Goal: Information Seeking & Learning: Learn about a topic

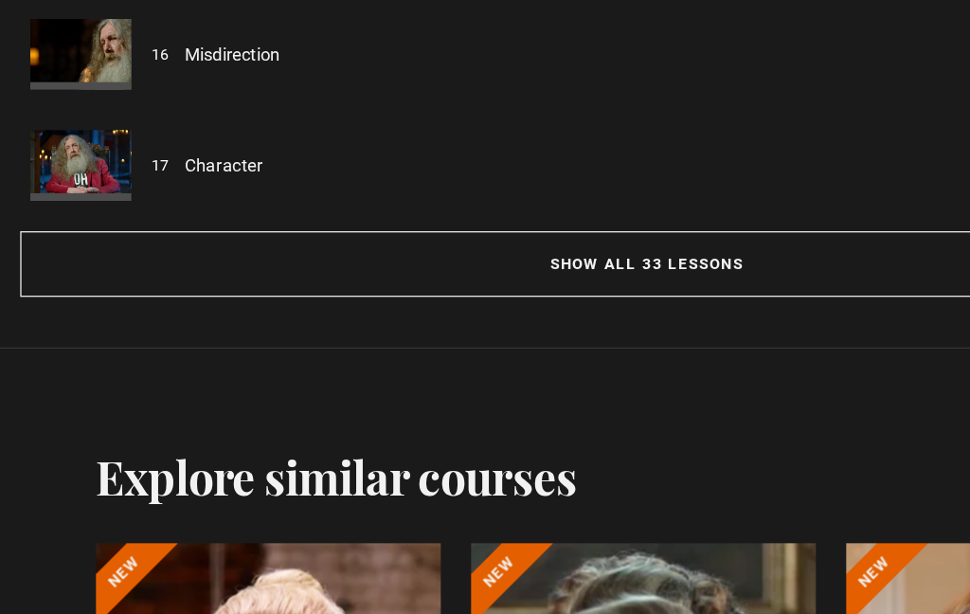
scroll to position [1726, 0]
click at [498, 269] on button "Show all 33 lessons" at bounding box center [484, 293] width 939 height 49
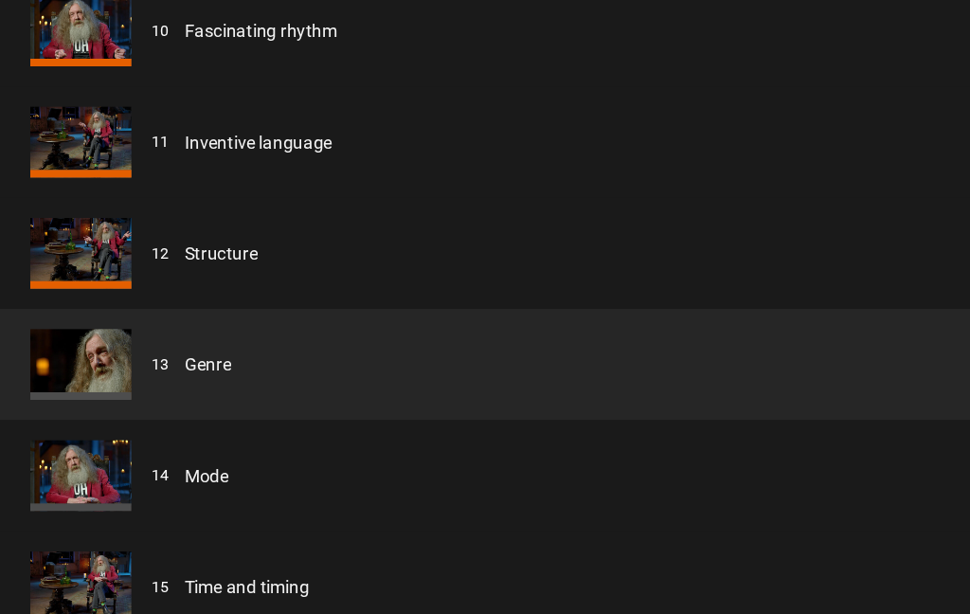
scroll to position [2325, 0]
click at [204, 194] on link "Inventive language" at bounding box center [193, 204] width 111 height 20
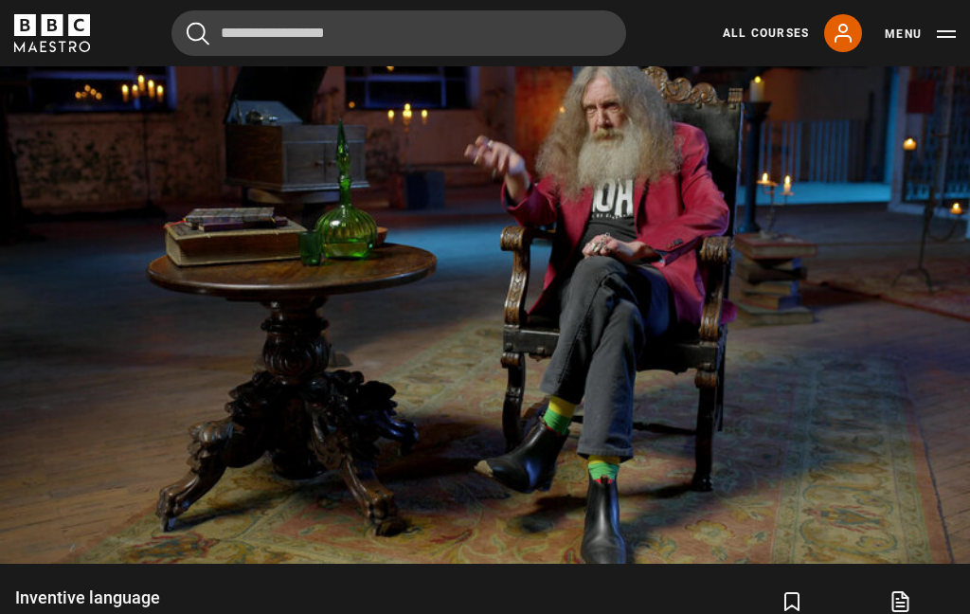
click at [190, 454] on video-js "Video Player is loading. Play Lesson Inventive language 10s Skip Back 10 second…" at bounding box center [485, 291] width 970 height 546
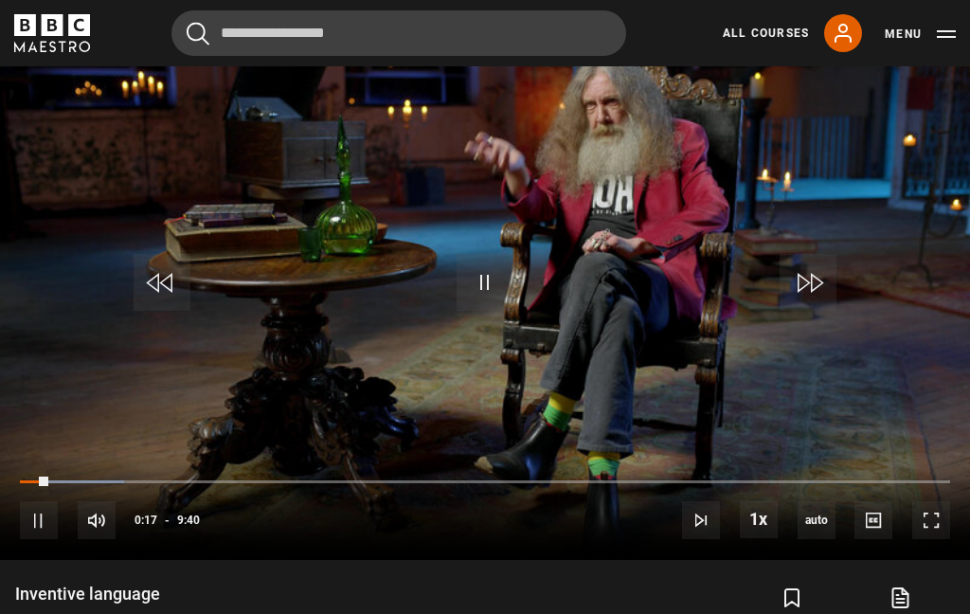
scroll to position [828, 0]
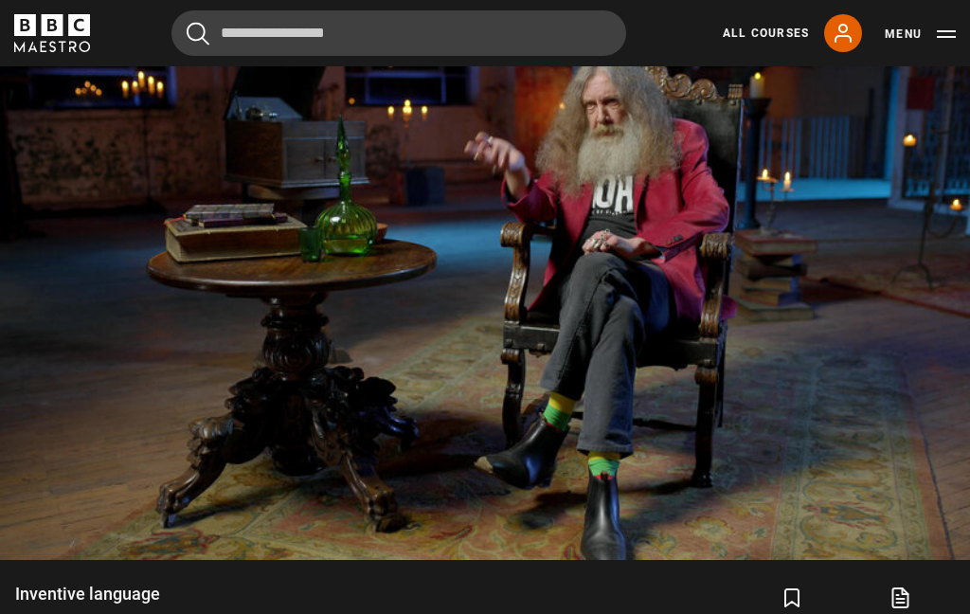
click at [422, 309] on video-js "Video Player is loading. Play Lesson Inventive language 10s Skip Back 10 second…" at bounding box center [485, 287] width 970 height 546
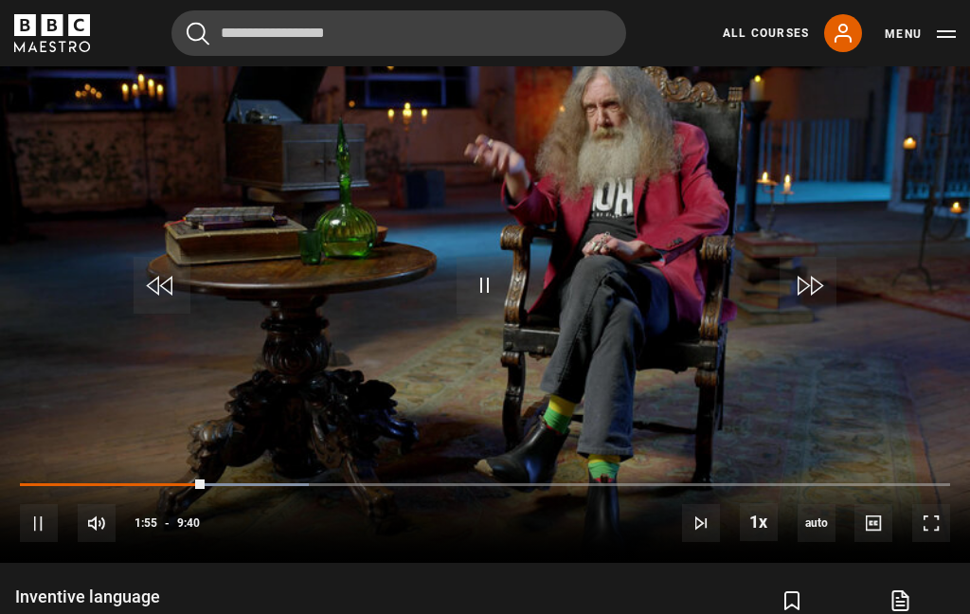
scroll to position [814, 0]
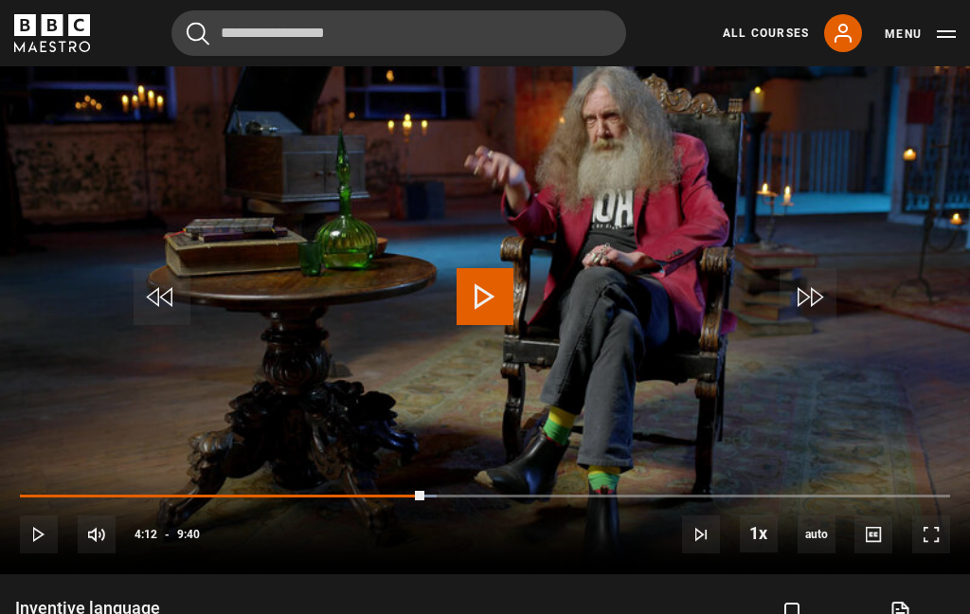
click at [553, 392] on video-js "Video Player is loading. Play Lesson Inventive language 10s Skip Back 10 second…" at bounding box center [485, 301] width 970 height 546
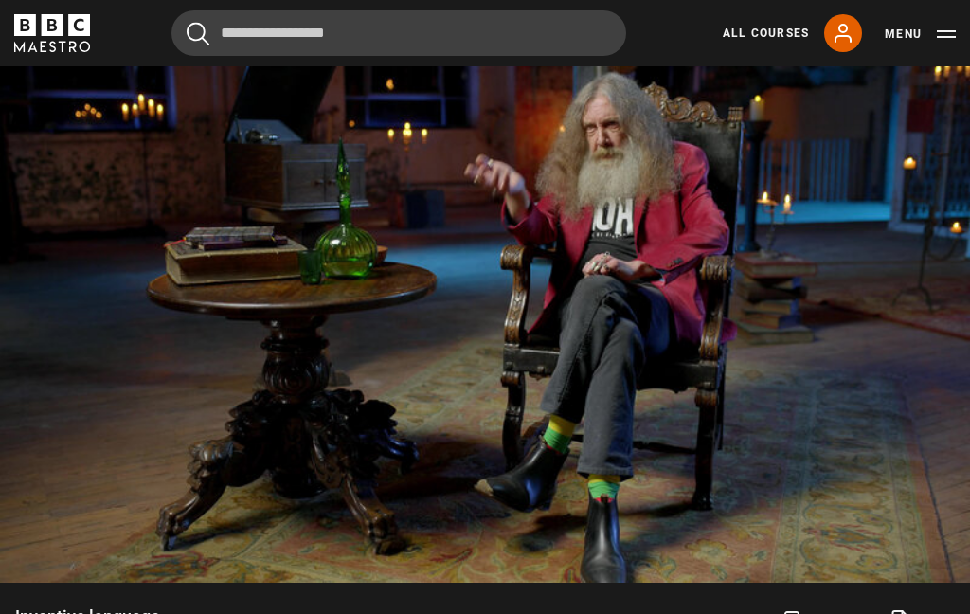
scroll to position [796, 0]
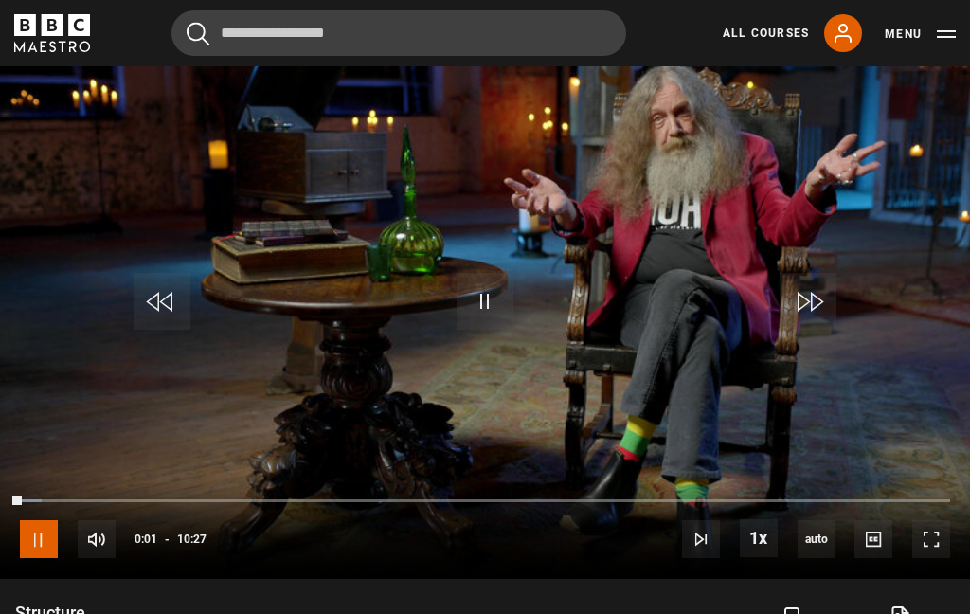
scroll to position [809, 0]
click at [91, 102] on video-js "Video Player is loading. Play Lesson Structure 10s Skip Back 10 seconds Play 10…" at bounding box center [485, 306] width 970 height 546
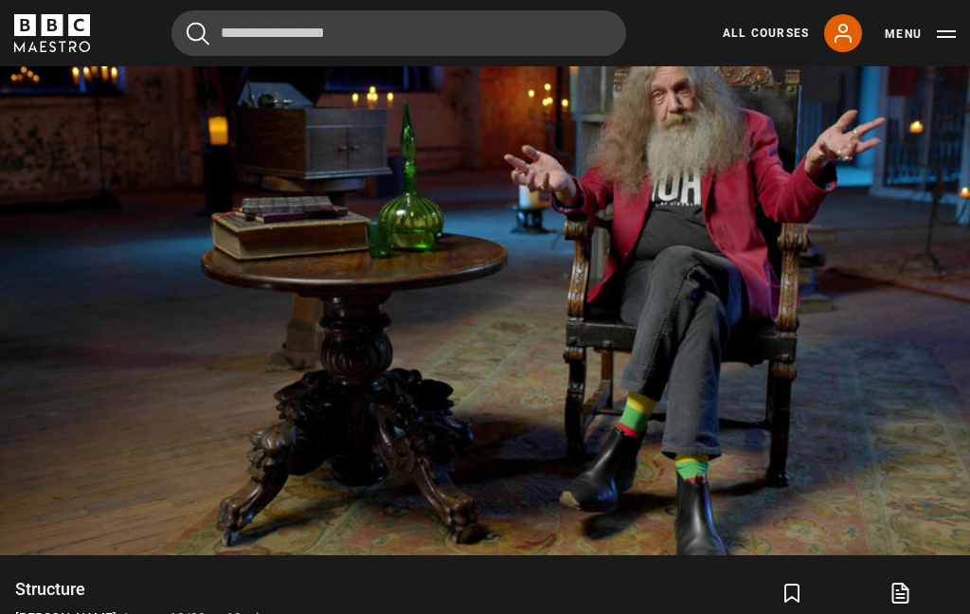
scroll to position [861, 0]
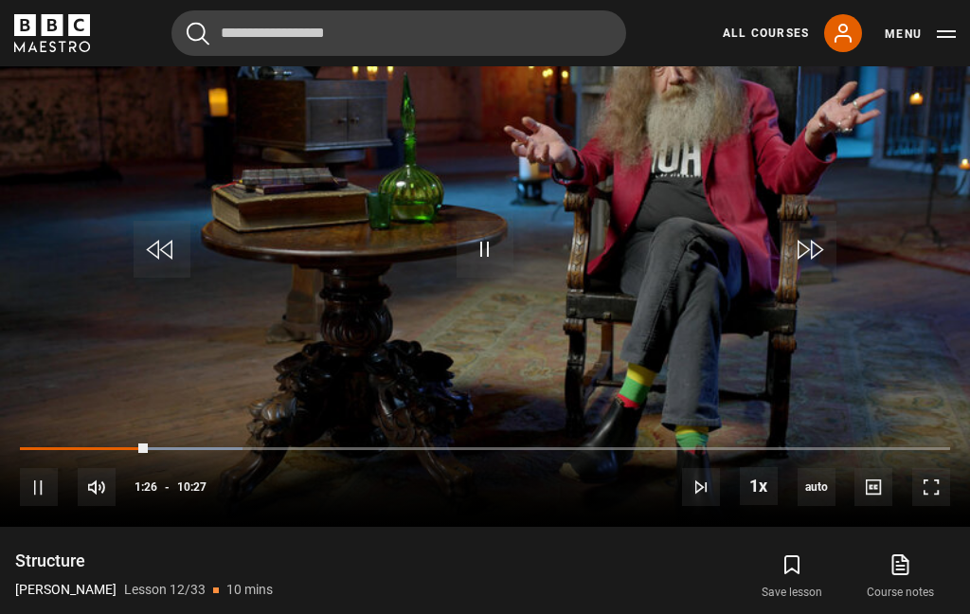
click at [96, 139] on video-js "Video Player is loading. Play Lesson Structure 10s Skip Back 10 seconds Pause 1…" at bounding box center [485, 254] width 970 height 546
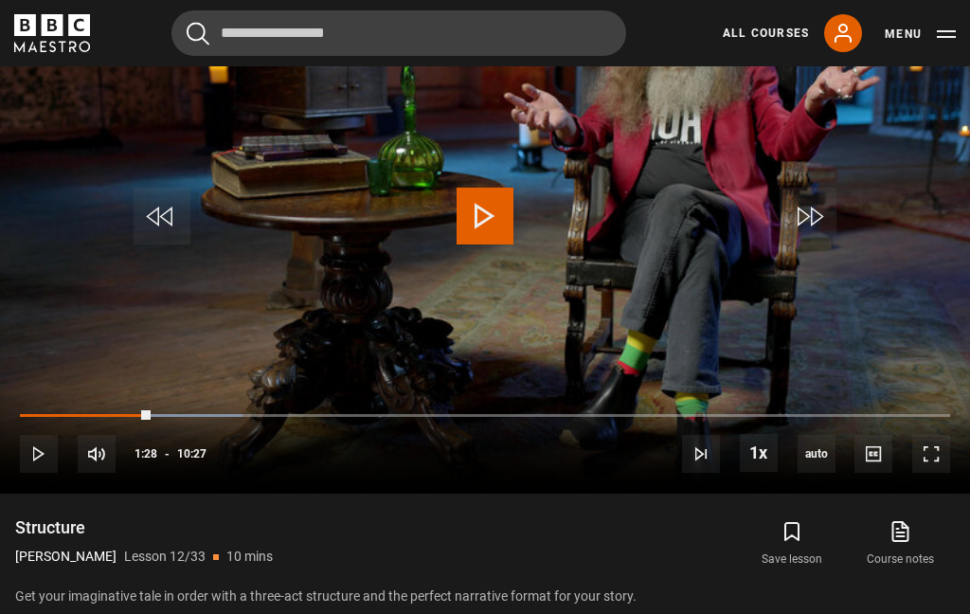
click at [104, 104] on video-js "Video Player is loading. Play Lesson Structure 10s Skip Back 10 seconds Play 10…" at bounding box center [485, 221] width 970 height 546
click at [514, 234] on button "Play" at bounding box center [485, 215] width 66 height 85
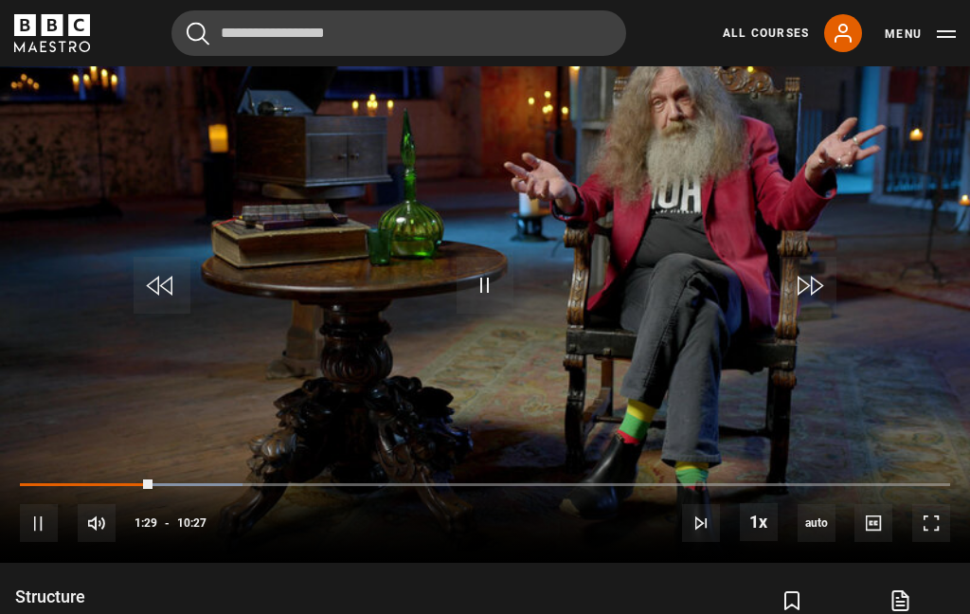
scroll to position [823, 0]
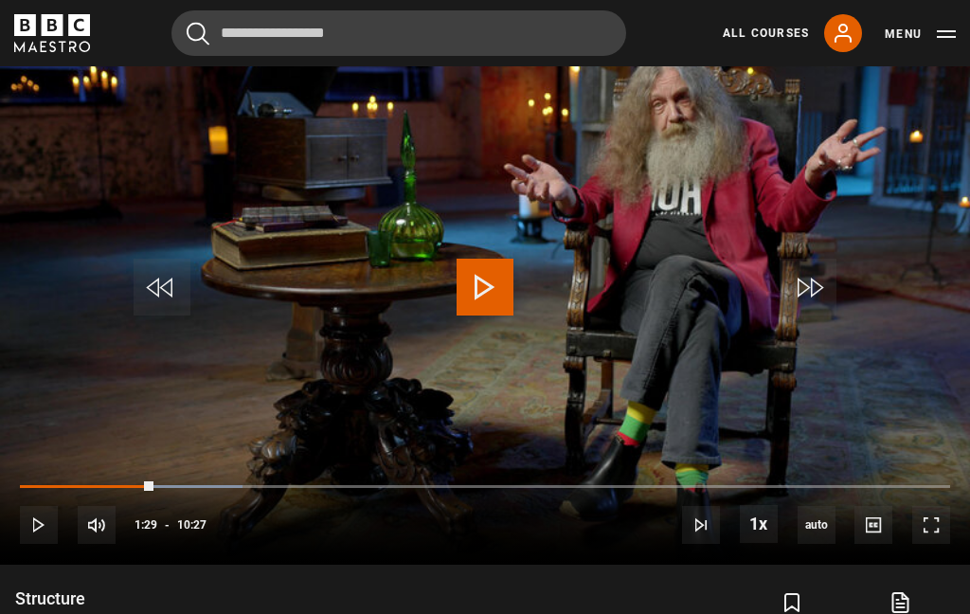
click at [515, 305] on button "Play" at bounding box center [485, 286] width 66 height 85
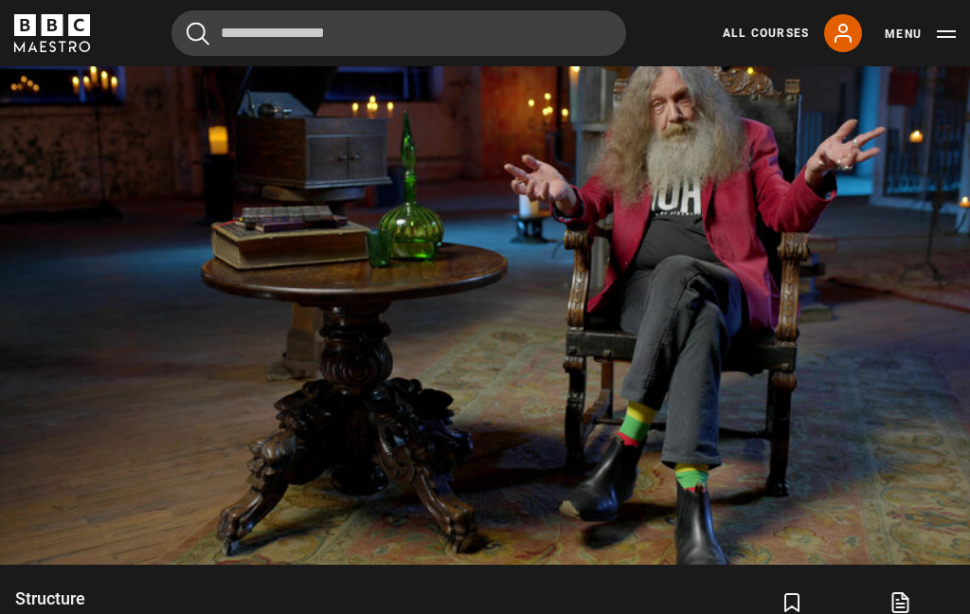
scroll to position [821, 0]
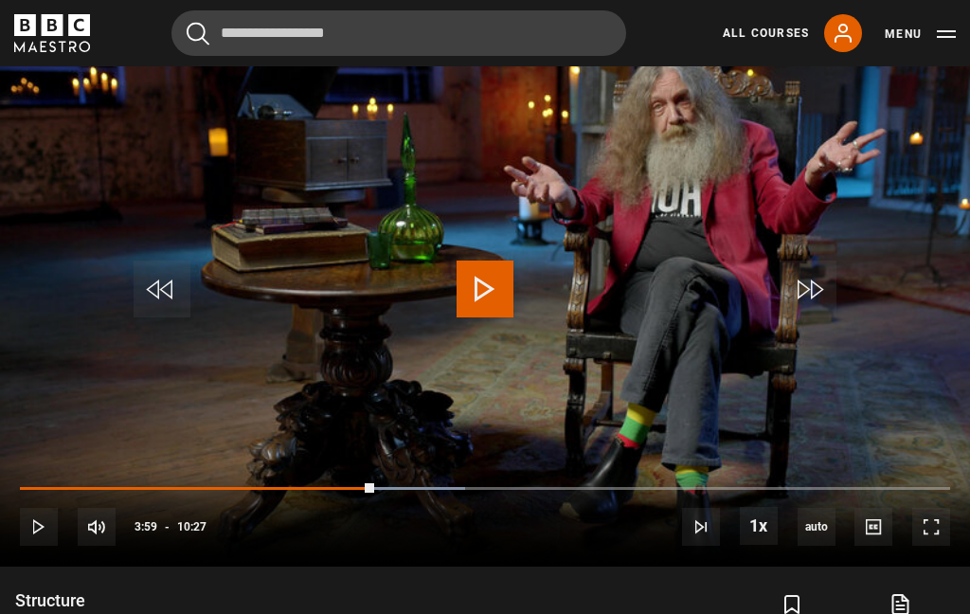
click at [206, 309] on video-js "Video Player is loading. Play Lesson Structure 10s Skip Back 10 seconds Play 10…" at bounding box center [485, 294] width 970 height 546
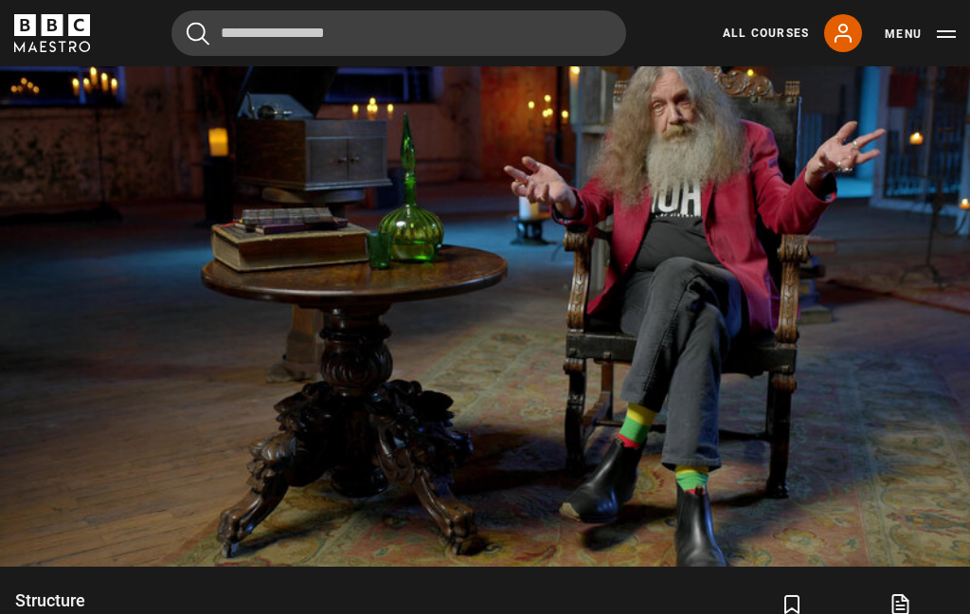
click at [453, 296] on button "Pause" at bounding box center [485, 288] width 66 height 85
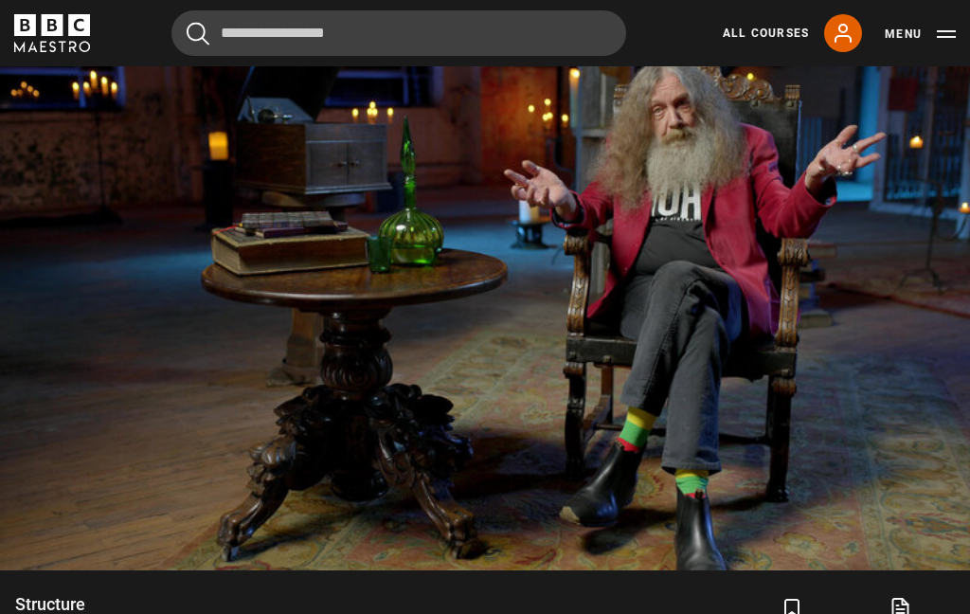
click at [125, 227] on video-js "Video Player is loading. Play Lesson Structure 10s Skip Back 10 seconds Pause 1…" at bounding box center [485, 298] width 970 height 546
click at [126, 227] on video-js "Video Player is loading. Play Lesson Structure 10s Skip Back 10 seconds Pause 1…" at bounding box center [485, 298] width 970 height 546
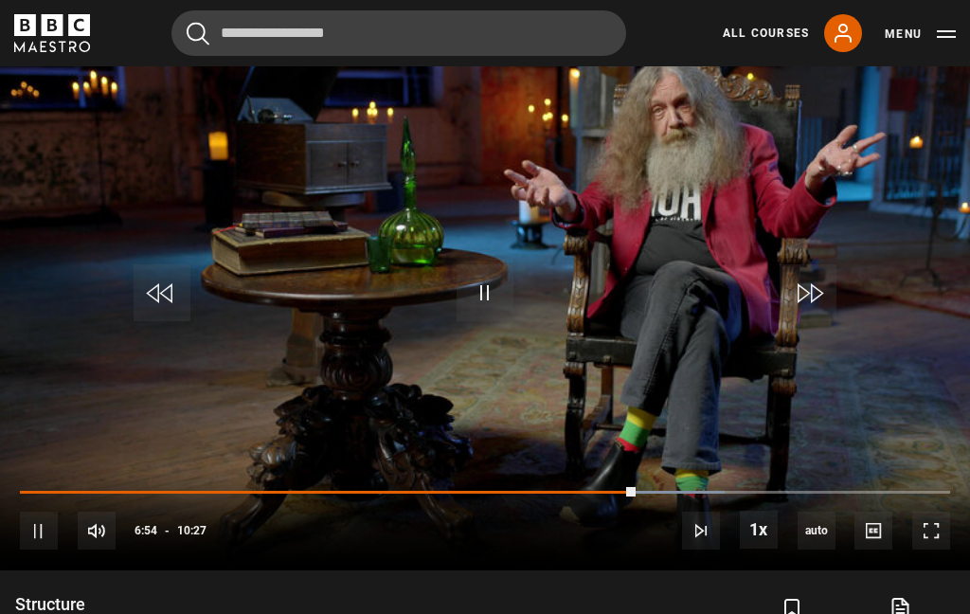
click at [207, 307] on video-js "Video Player is loading. Play Lesson Structure 10s Skip Back 10 seconds Pause 1…" at bounding box center [485, 298] width 970 height 546
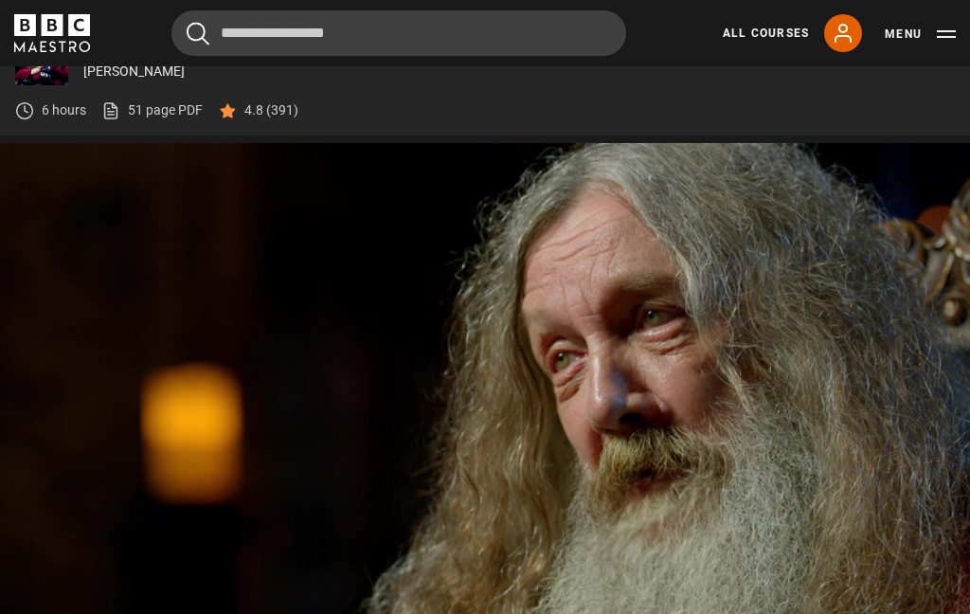
scroll to position [787, 0]
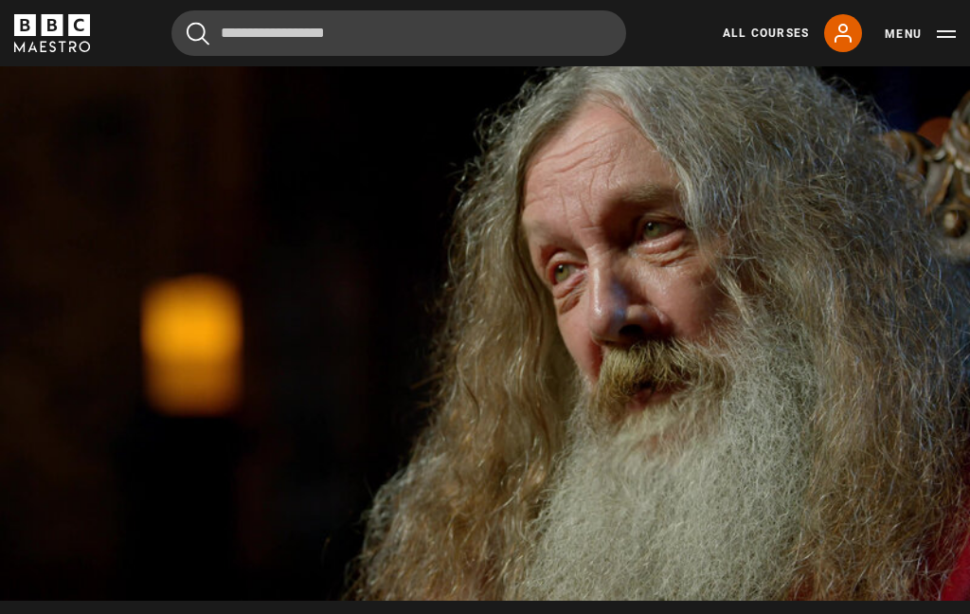
click at [517, 292] on video-js "Video Player is loading. Play Lesson Genre 10s Skip Back 10 seconds Pause 10s S…" at bounding box center [485, 328] width 970 height 546
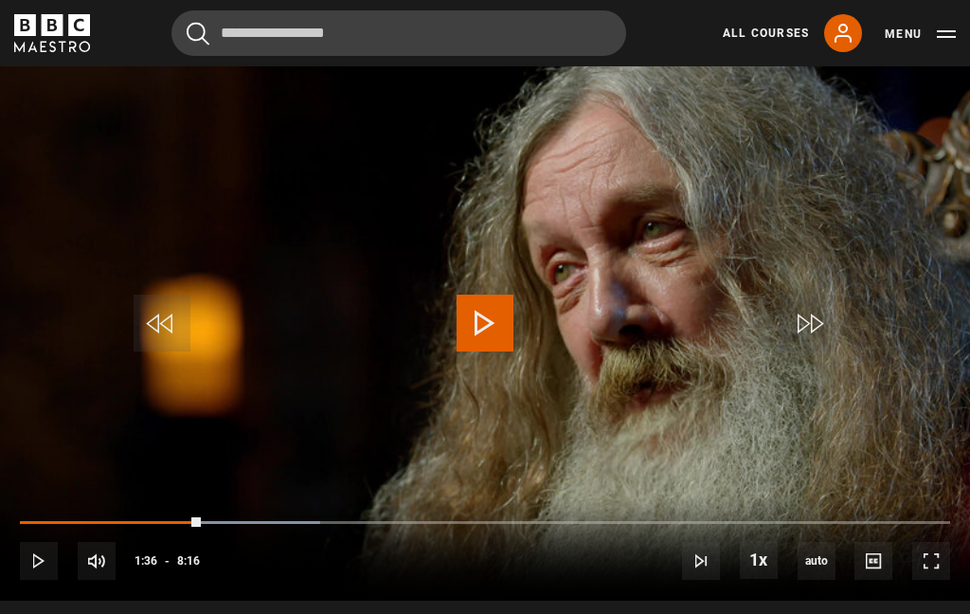
click at [134, 134] on video-js "Video Player is loading. Play Lesson Genre 10s Skip Back 10 seconds Play 10s Sk…" at bounding box center [485, 328] width 970 height 546
click at [144, 137] on video-js "Video Player is loading. Play Lesson Genre 10s Skip Back 10 seconds Pause 10s S…" at bounding box center [485, 328] width 970 height 546
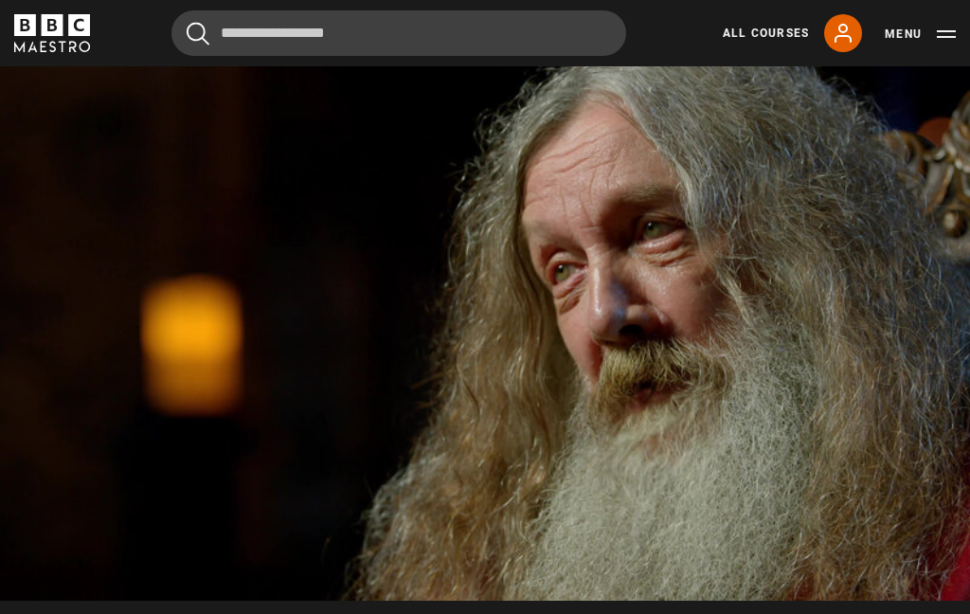
scroll to position [754, 0]
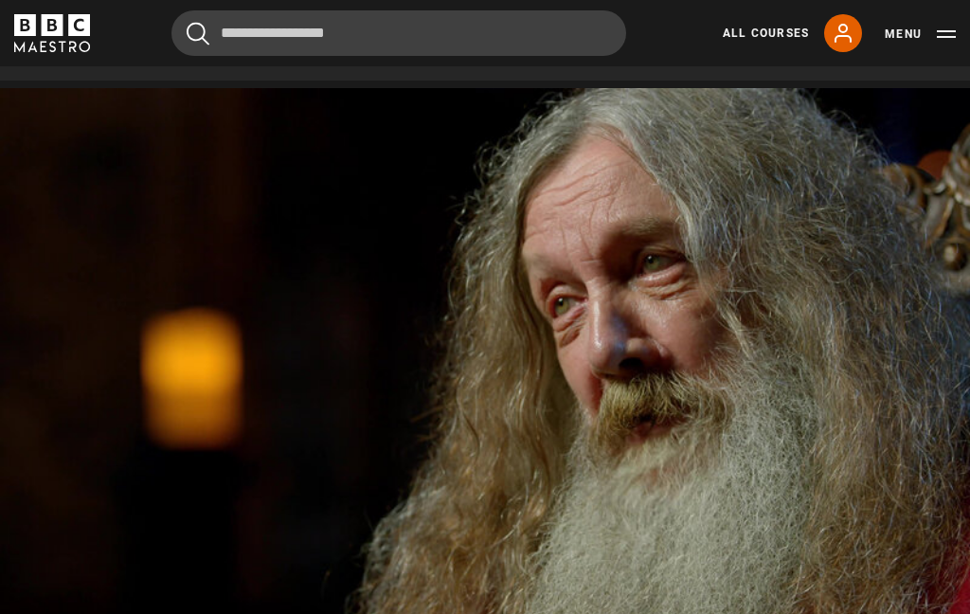
click at [198, 218] on video-js "Video Player is loading. Play Lesson Genre 10s Skip Back 10 seconds Pause 10s S…" at bounding box center [485, 361] width 970 height 546
click at [447, 343] on video-js "Video Player is loading. Play Lesson Genre 10s Skip Back 10 seconds Pause 10s S…" at bounding box center [485, 361] width 970 height 546
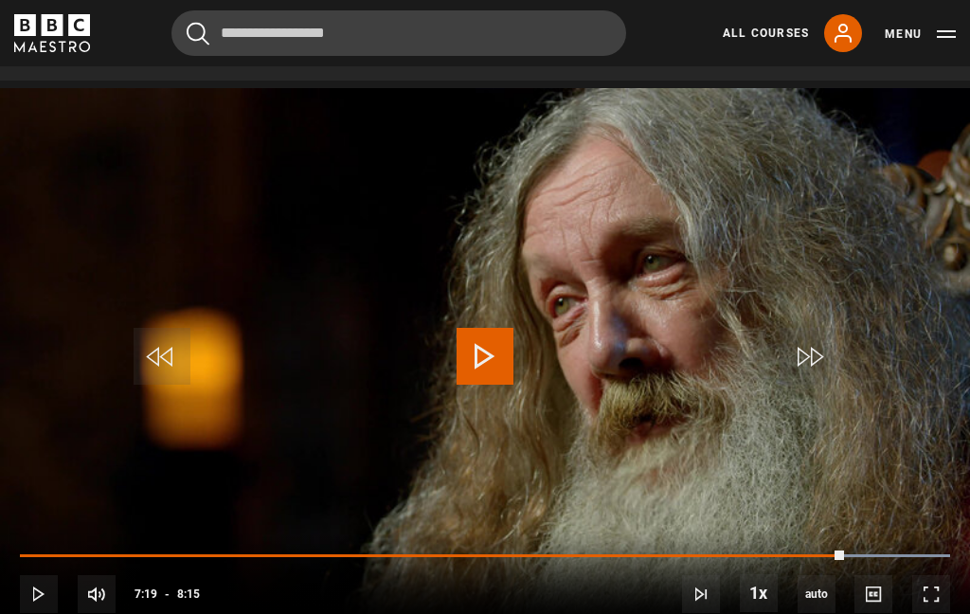
scroll to position [830, 0]
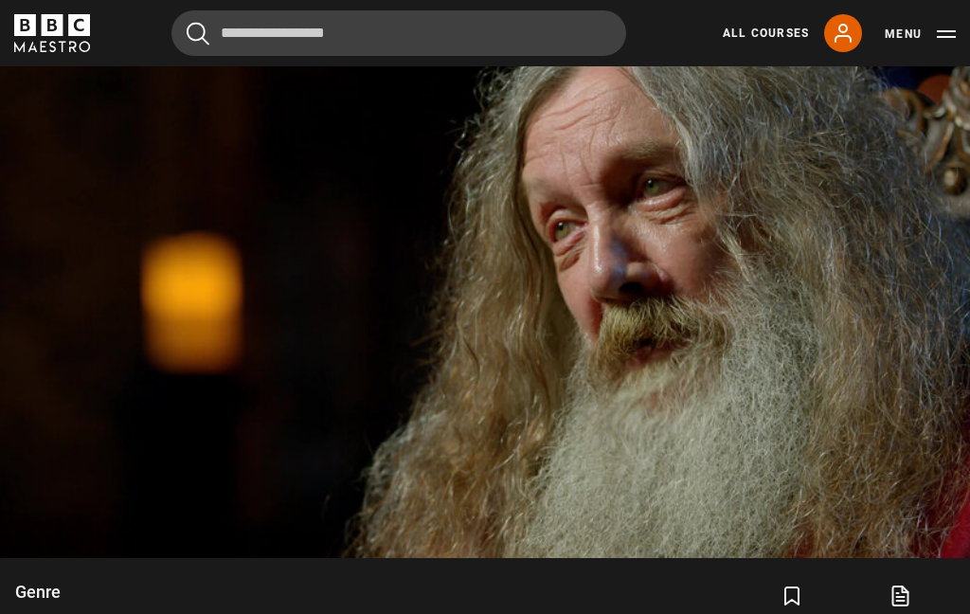
click at [217, 249] on video-js "Video Player is loading. Play Lesson Genre 10s Skip Back 10 seconds Pause 10s S…" at bounding box center [485, 285] width 970 height 546
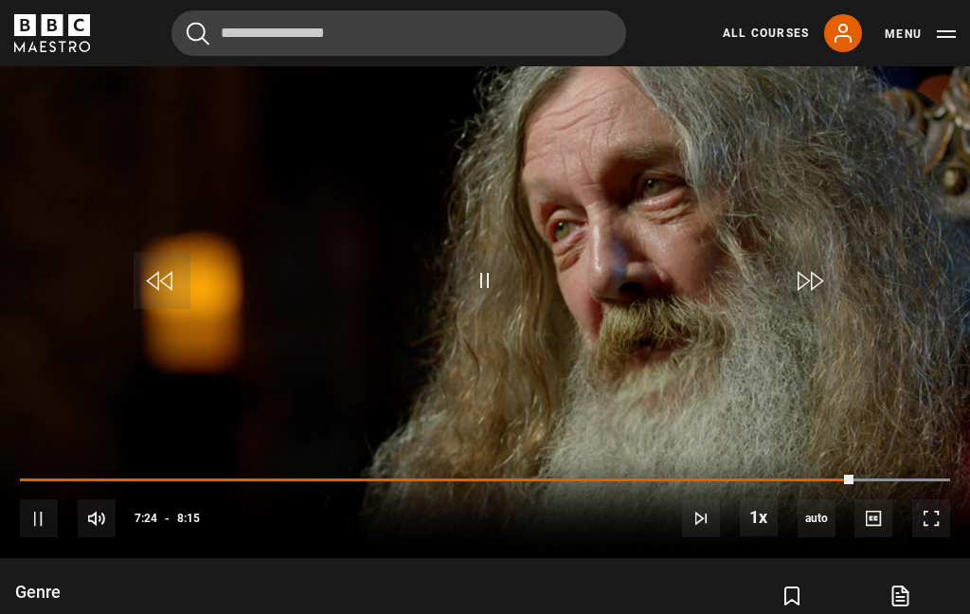
click at [167, 292] on span "Video Player" at bounding box center [162, 280] width 57 height 57
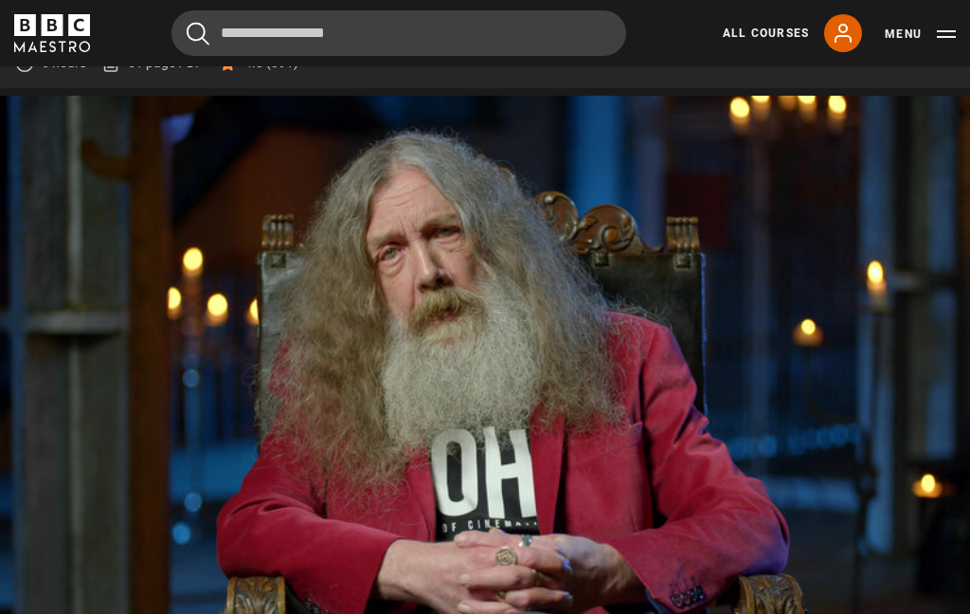
scroll to position [746, 0]
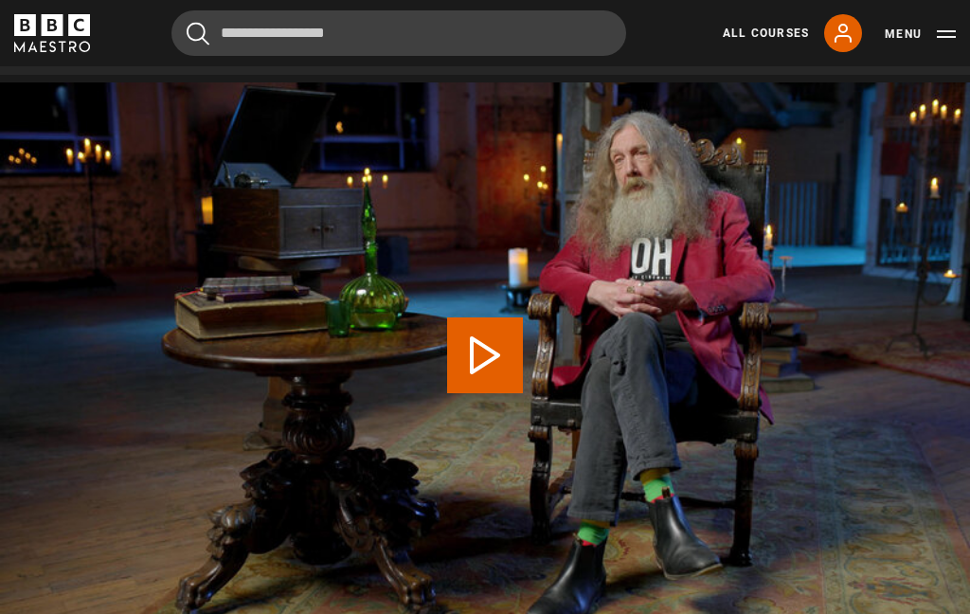
scroll to position [760, 0]
click at [474, 357] on button "Play Lesson Time and timing" at bounding box center [485, 354] width 76 height 76
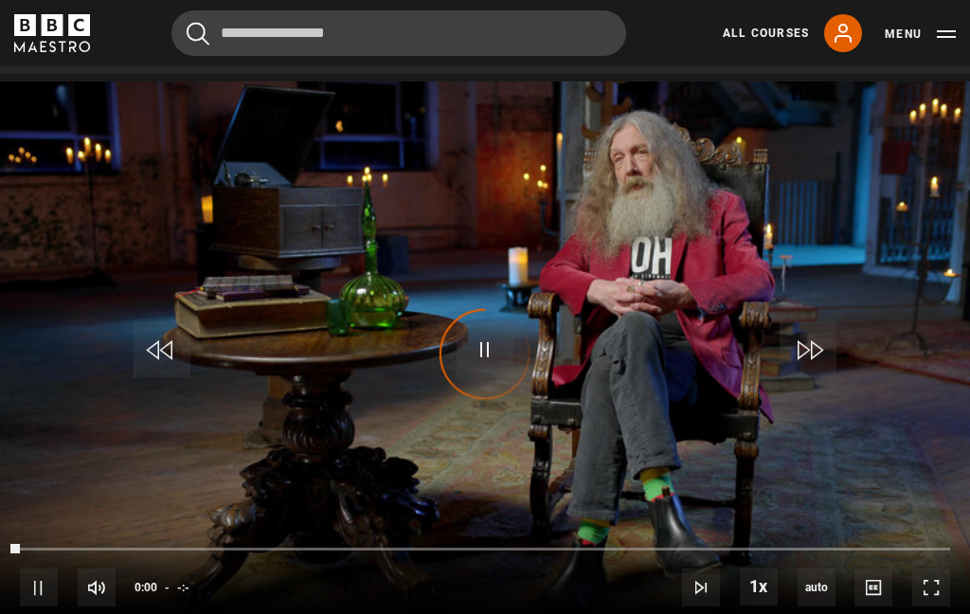
click at [480, 371] on div "Video Player is loading." at bounding box center [485, 354] width 95 height 95
click at [473, 355] on div "Video Player is loading." at bounding box center [485, 354] width 95 height 95
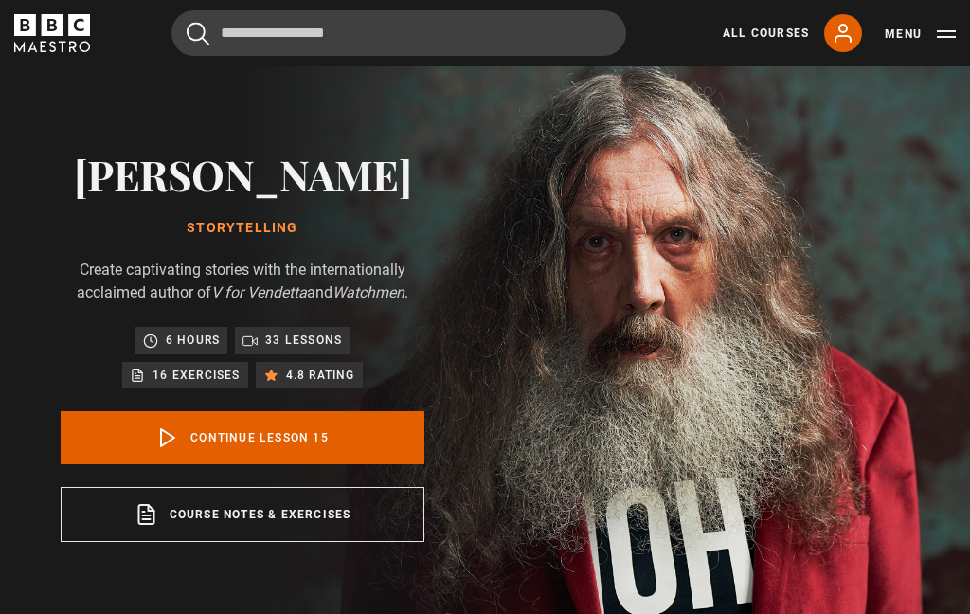
scroll to position [28, 0]
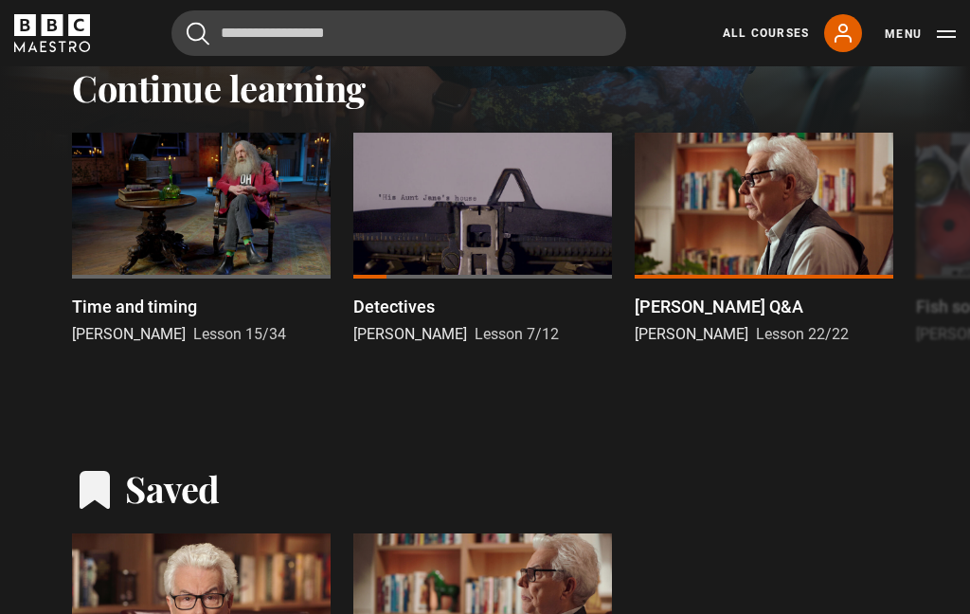
scroll to position [451, 0]
click at [201, 179] on div at bounding box center [201, 206] width 259 height 146
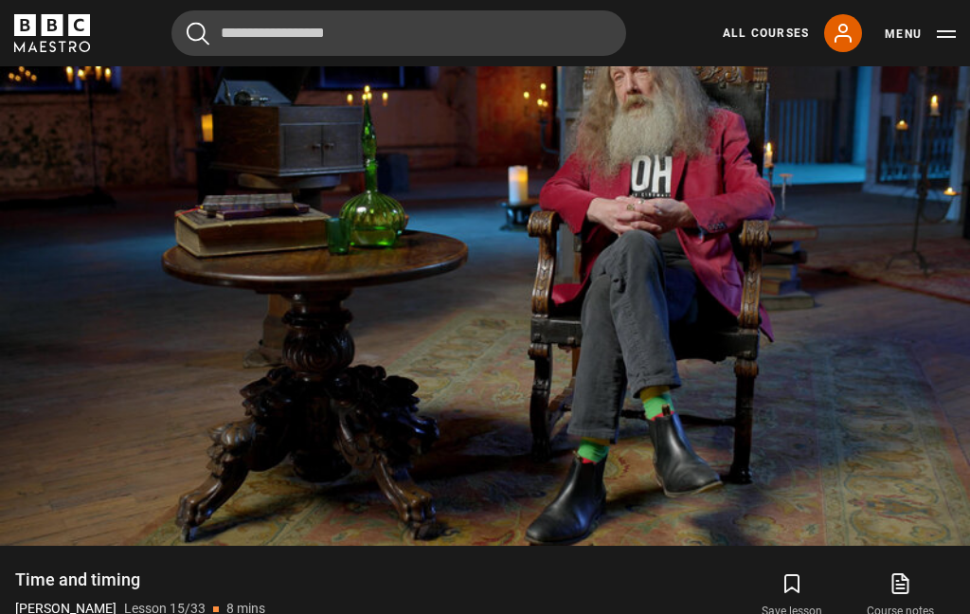
scroll to position [806, 0]
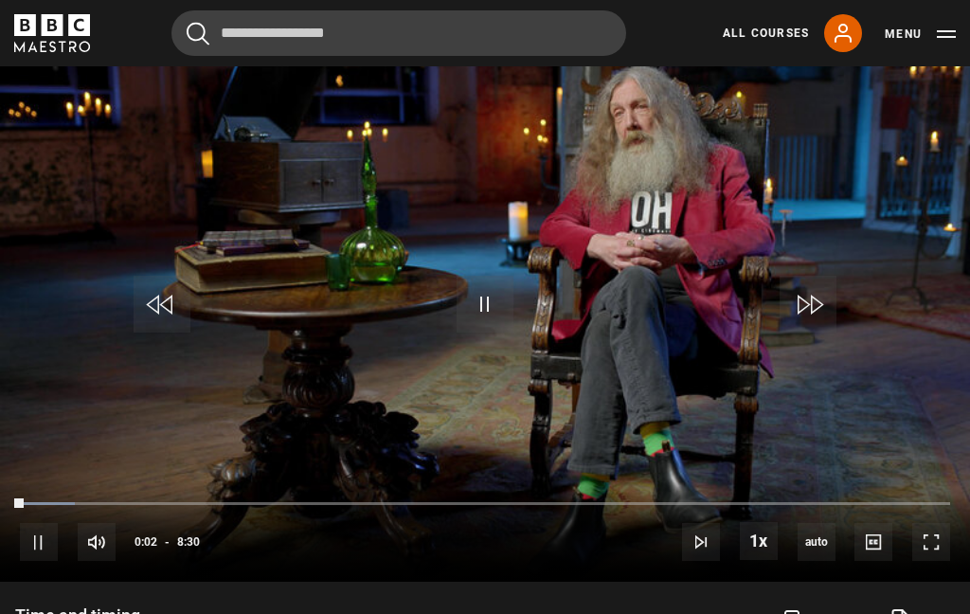
click at [359, 452] on video-js "Video Player is loading. Play Lesson Time and timing 10s Skip Back 10 seconds P…" at bounding box center [485, 309] width 970 height 546
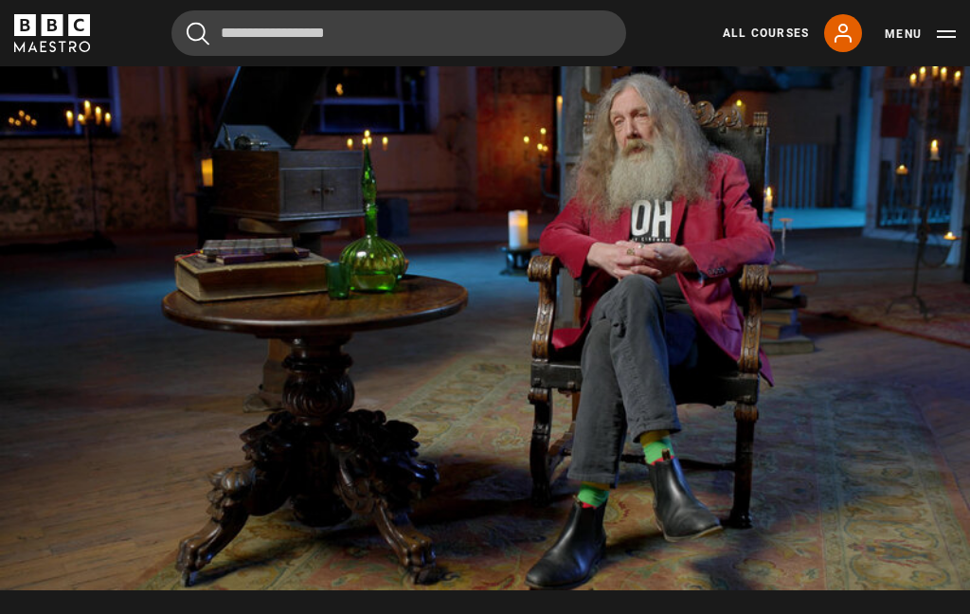
scroll to position [797, 0]
click at [290, 223] on video-js "Video Player is loading. Play Lesson Time and timing 10s Skip Back 10 seconds P…" at bounding box center [485, 318] width 970 height 546
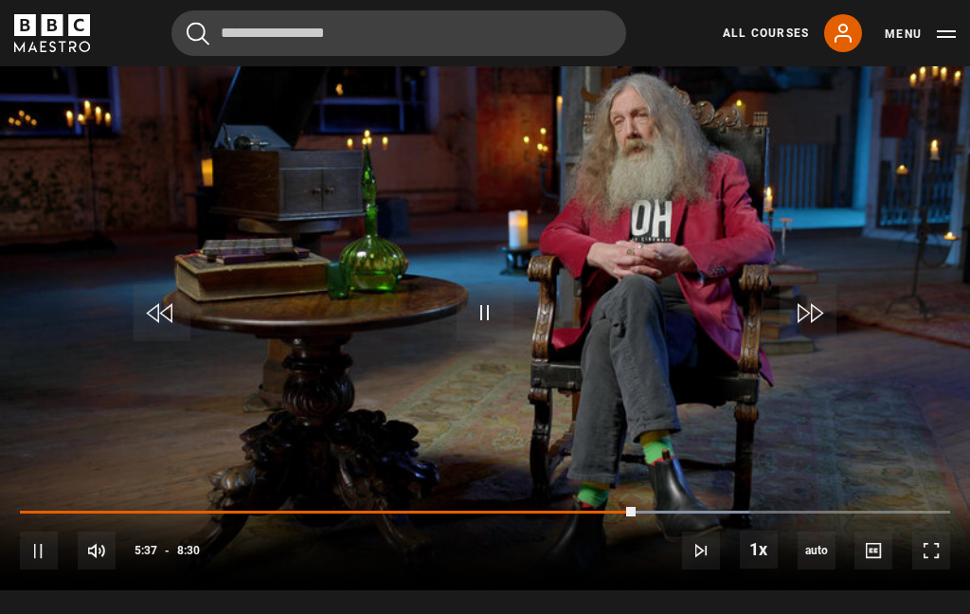
click at [161, 271] on video-js "Video Player is loading. Play Lesson Time and timing 10s Skip Back 10 seconds P…" at bounding box center [485, 318] width 970 height 546
click at [197, 207] on video-js "Video Player is loading. Play Lesson Time and timing 10s Skip Back 10 seconds P…" at bounding box center [485, 318] width 970 height 546
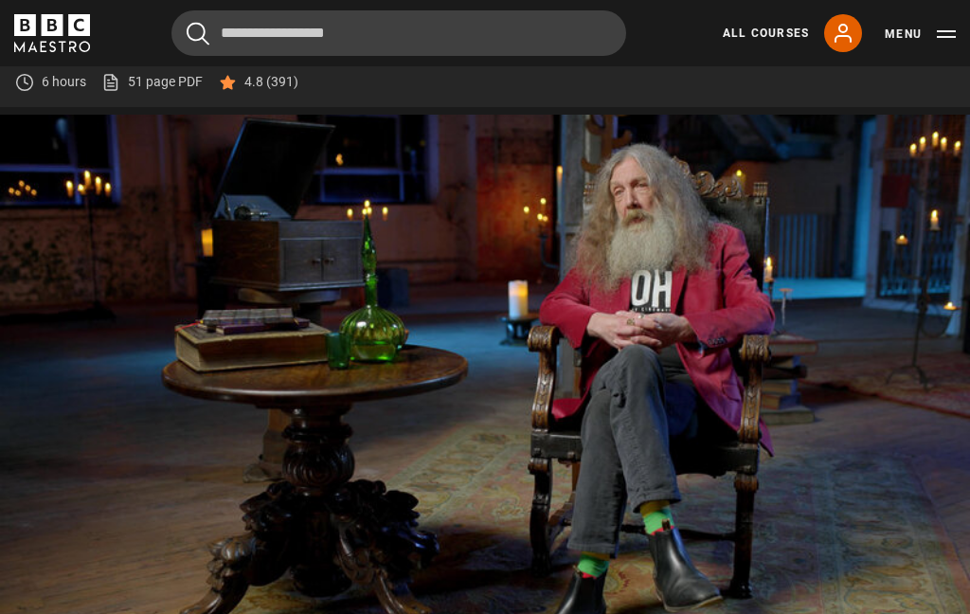
scroll to position [728, 0]
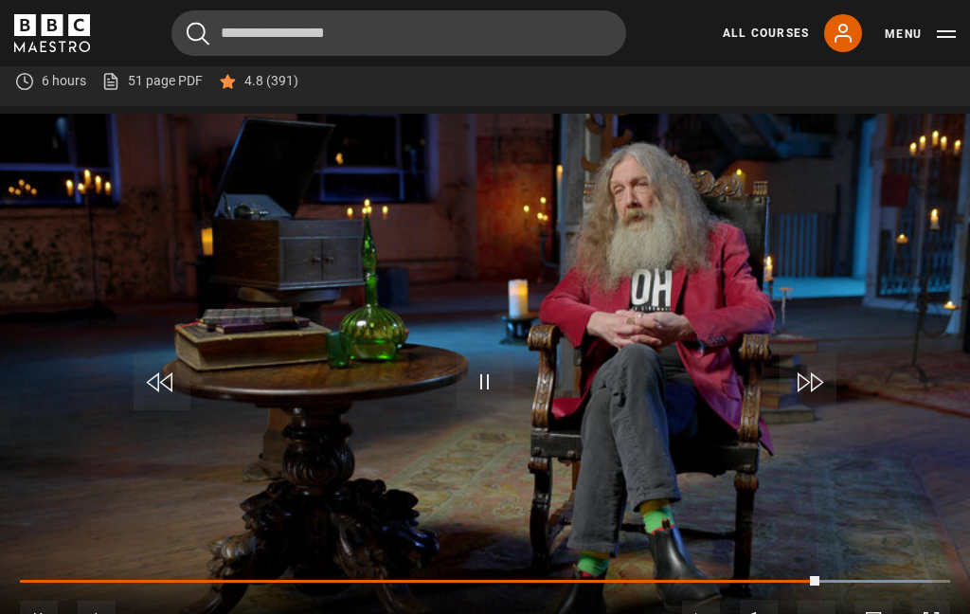
click at [513, 306] on video-js "Video Player is loading. Play Lesson Time and timing 10s Skip Back 10 seconds P…" at bounding box center [485, 387] width 970 height 546
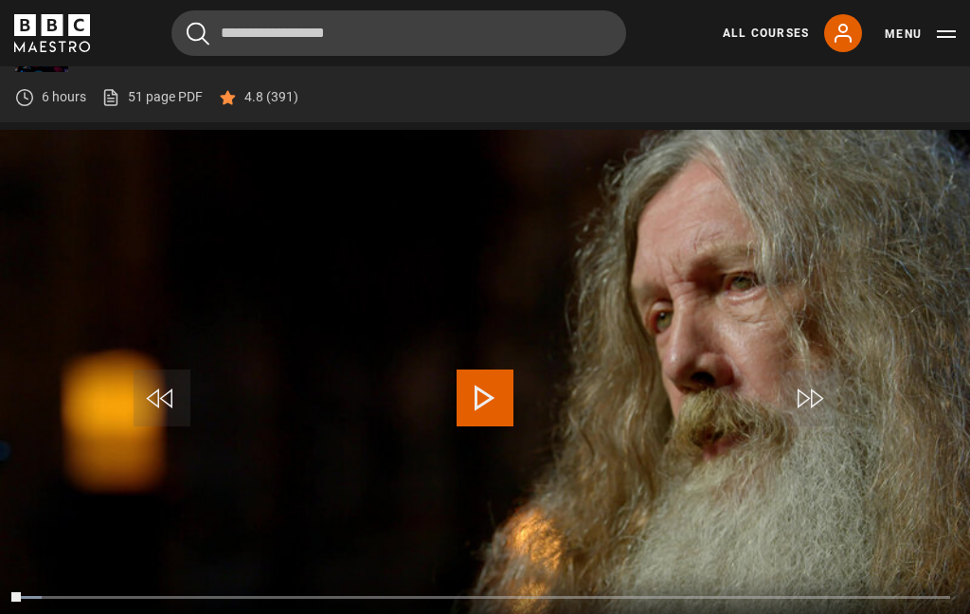
scroll to position [722, 0]
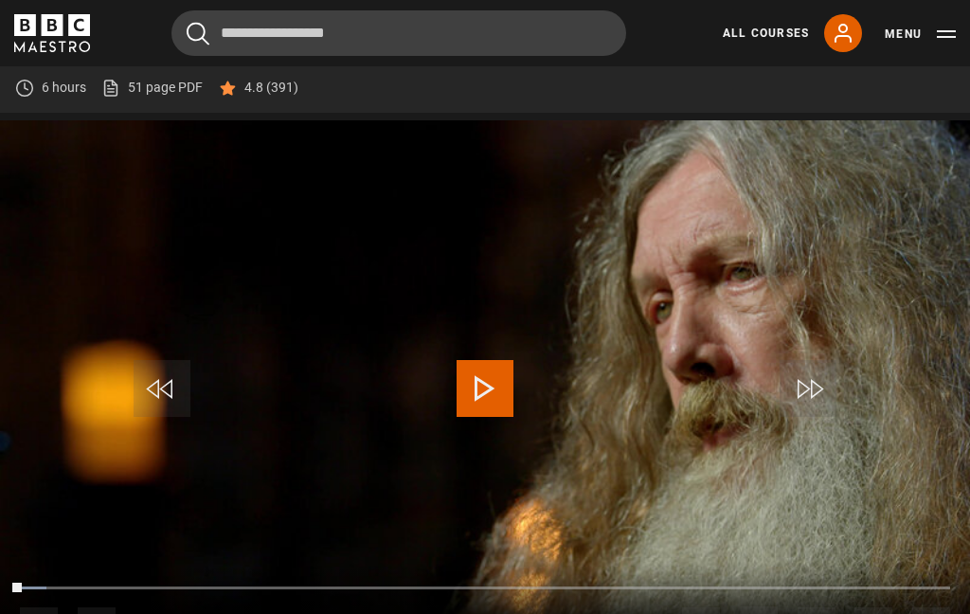
click at [211, 135] on video-js "Video Player is loading. Play Lesson Misdirection 10s Skip Back 10 seconds Play…" at bounding box center [485, 393] width 970 height 546
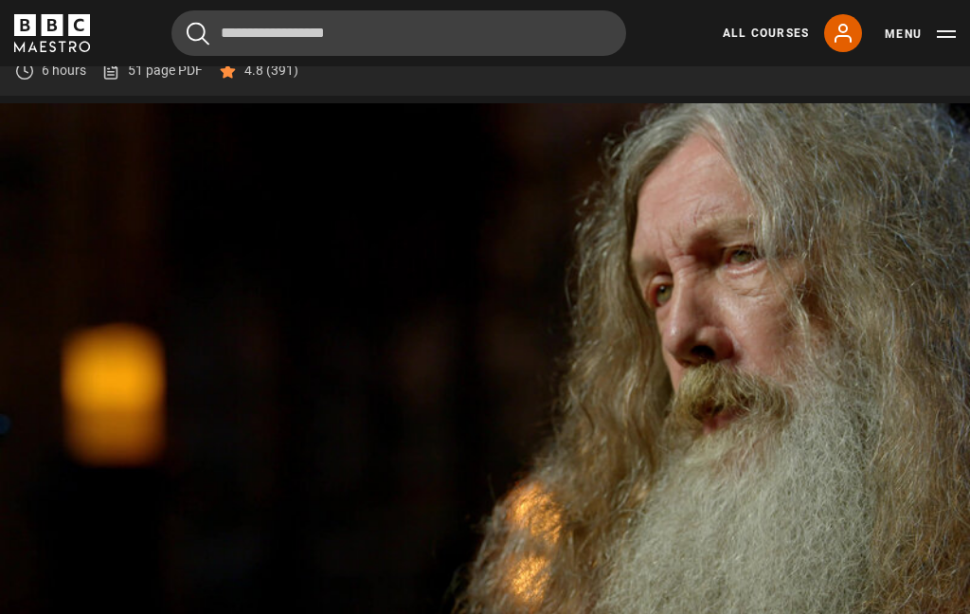
scroll to position [740, 0]
click at [221, 278] on video-js "Video Player is loading. Play Lesson Misdirection 10s Skip Back 10 seconds Paus…" at bounding box center [485, 375] width 970 height 546
click at [367, 354] on video-js "Video Player is loading. Play Lesson Misdirection 10s Skip Back 10 seconds Paus…" at bounding box center [485, 375] width 970 height 546
click at [418, 248] on video-js "Video Player is loading. Play Lesson Misdirection 10s Skip Back 10 seconds Paus…" at bounding box center [485, 375] width 970 height 546
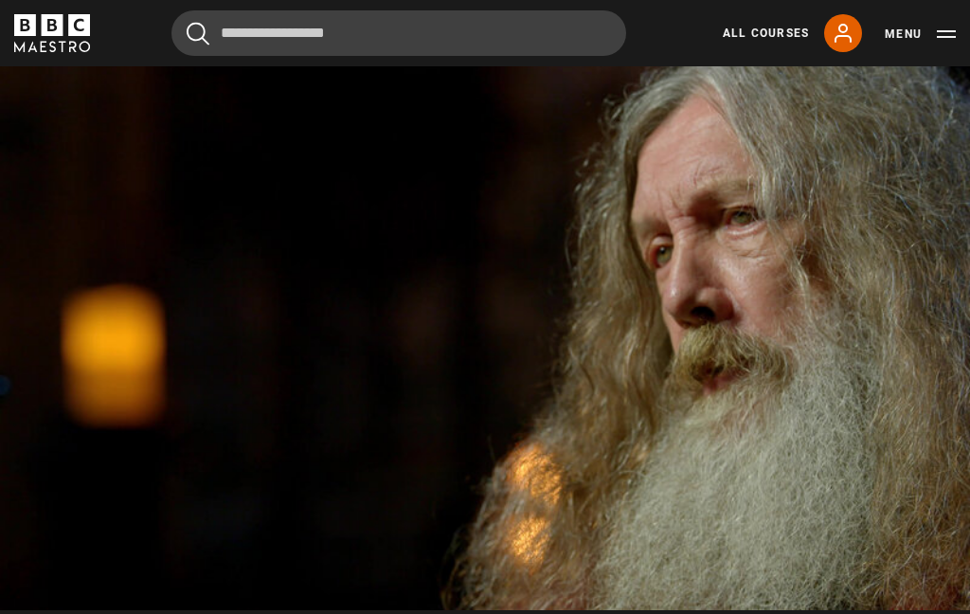
scroll to position [774, 0]
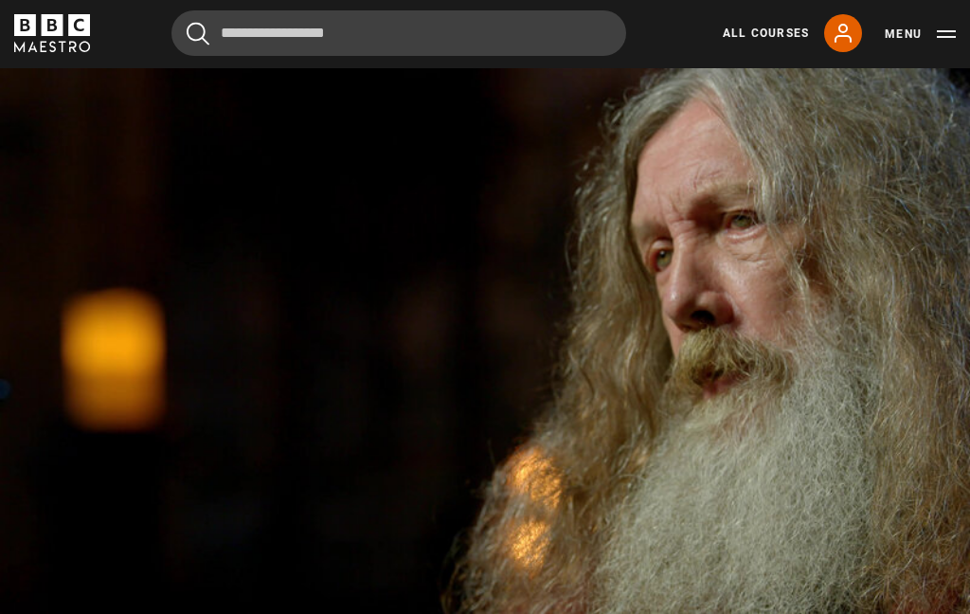
click at [258, 248] on video-js "Video Player is loading. Play Lesson Misdirection 10s Skip Back 10 seconds Paus…" at bounding box center [485, 341] width 970 height 546
click at [243, 175] on video-js "Video Player is loading. Play Lesson Misdirection 10s Skip Back 10 seconds Paus…" at bounding box center [485, 341] width 970 height 546
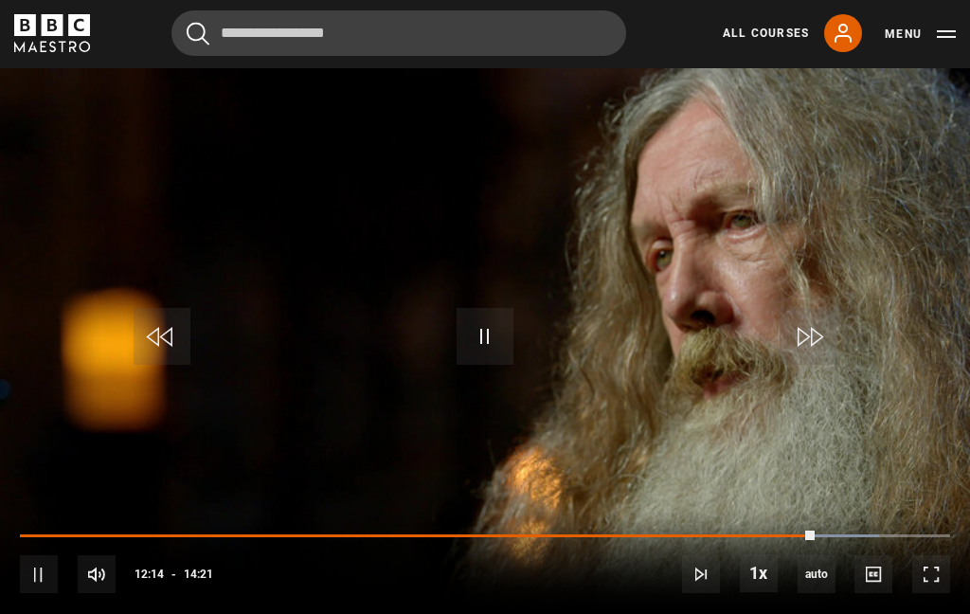
click at [179, 296] on video-js "Video Player is loading. Play Lesson Misdirection 10s Skip Back 10 seconds Paus…" at bounding box center [485, 341] width 970 height 546
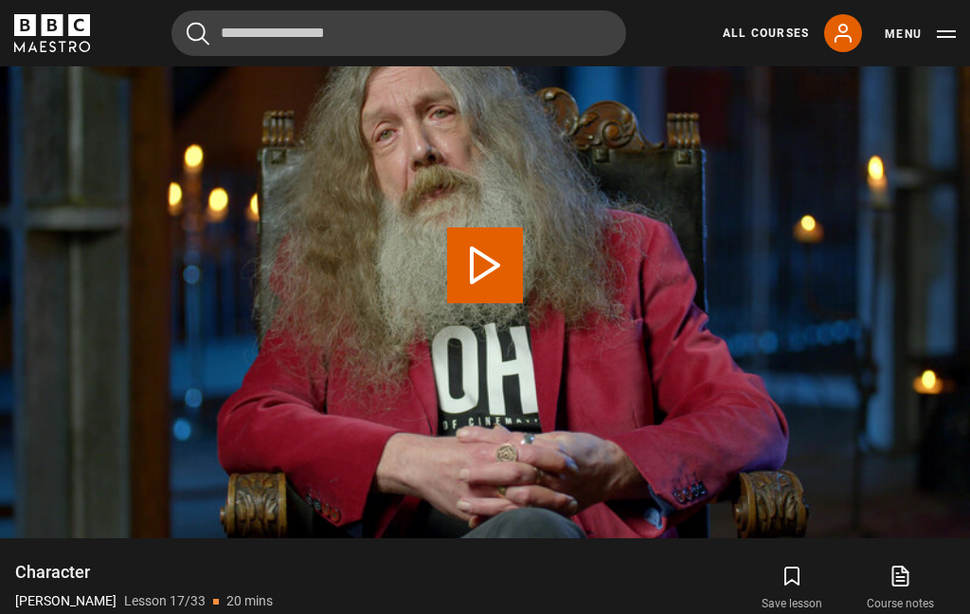
scroll to position [699, 0]
